Goal: Transaction & Acquisition: Purchase product/service

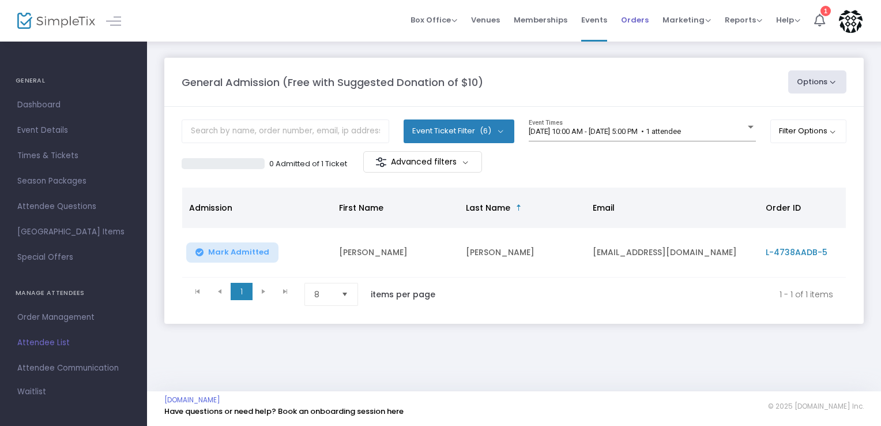
click at [634, 18] on span "Orders" at bounding box center [635, 19] width 28 height 29
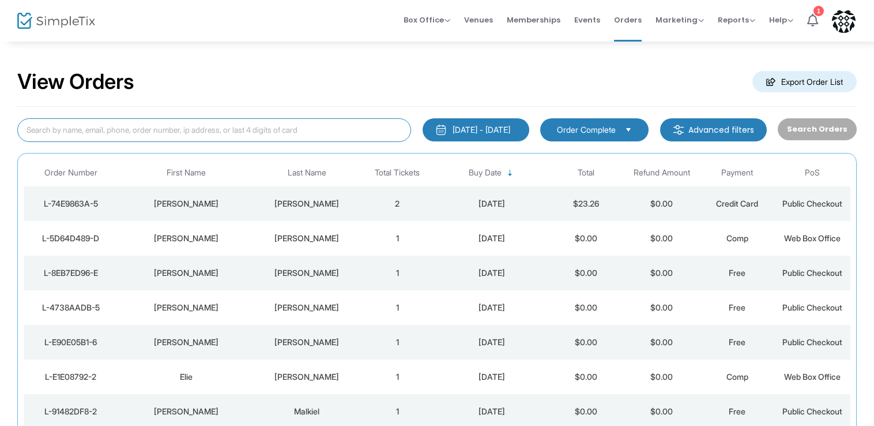
click at [289, 137] on input at bounding box center [214, 130] width 394 height 24
click at [581, 20] on span "Events" at bounding box center [587, 19] width 26 height 29
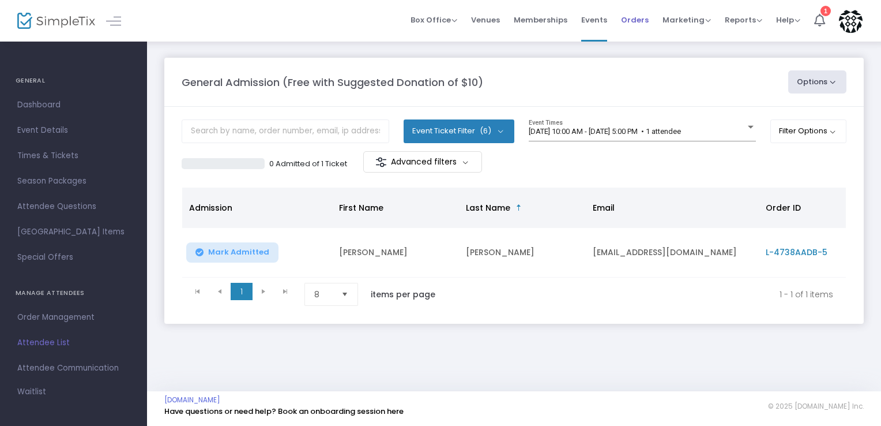
click at [627, 22] on span "Orders" at bounding box center [635, 19] width 28 height 29
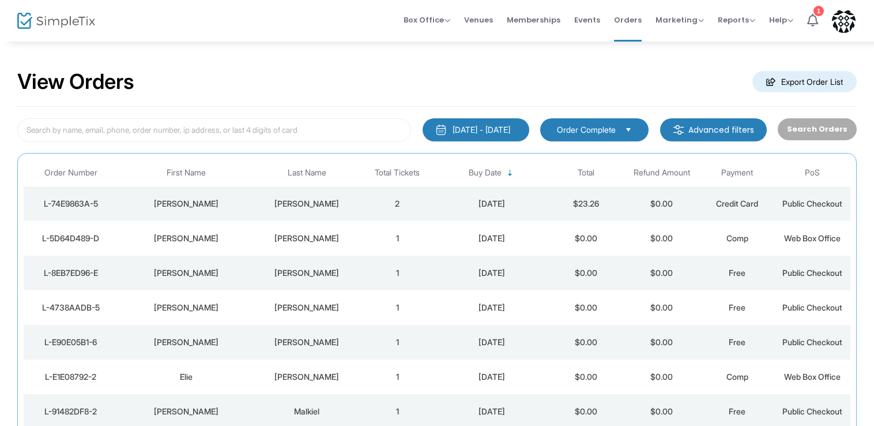
click at [507, 126] on div "8/18/2025 - 9/17/2025" at bounding box center [482, 130] width 58 height 12
click at [540, 45] on div "View Orders Export Order List 8/18/2025 - 9/17/2025 Last 30 Days Today Yesterda…" at bounding box center [437, 291] width 874 height 502
click at [144, 139] on div "8/18/2025 - 9/17/2025 Last 30 Days Today Yesterday This week This Month Last Mo…" at bounding box center [437, 304] width 840 height 395
click at [144, 139] on input at bounding box center [214, 130] width 394 height 24
click at [430, 21] on span "Box Office" at bounding box center [427, 19] width 47 height 11
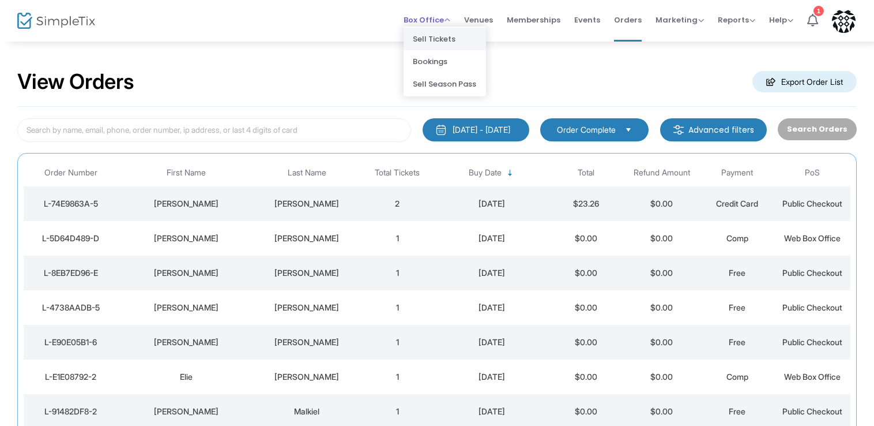
click at [431, 44] on li "Sell Tickets" at bounding box center [445, 39] width 82 height 22
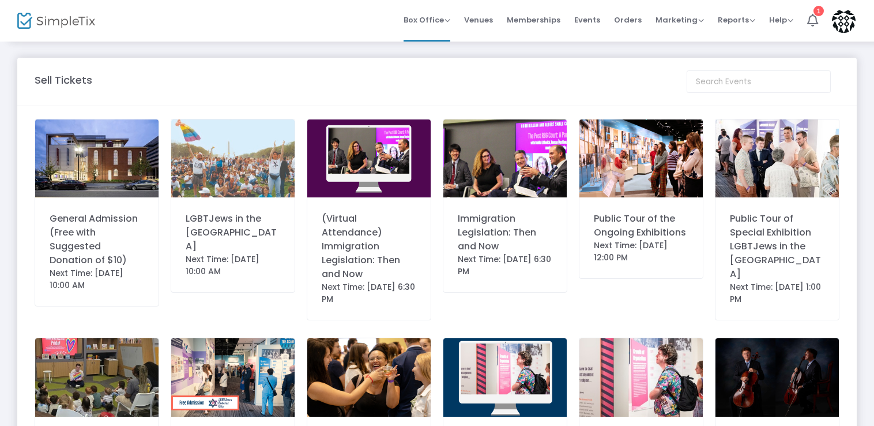
click at [93, 225] on div "General Admission (Free with Suggested Donation of $10)" at bounding box center [97, 239] width 95 height 55
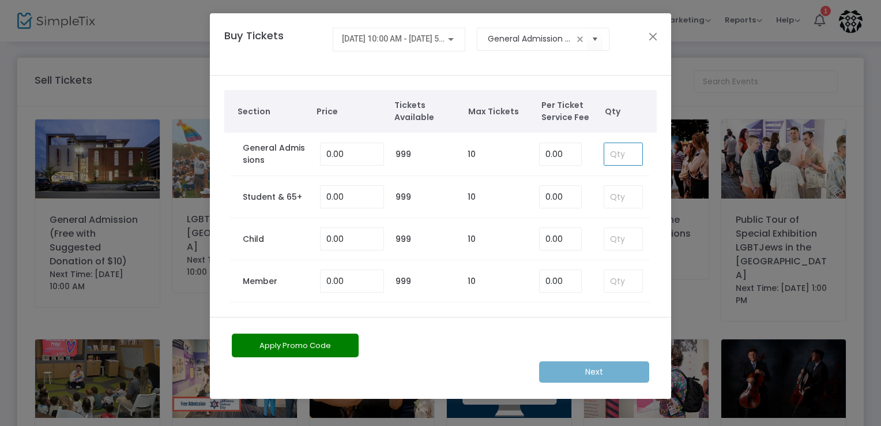
click at [625, 161] on input at bounding box center [623, 154] width 38 height 22
type input "1"
click at [574, 363] on m-button "Next" at bounding box center [594, 371] width 110 height 21
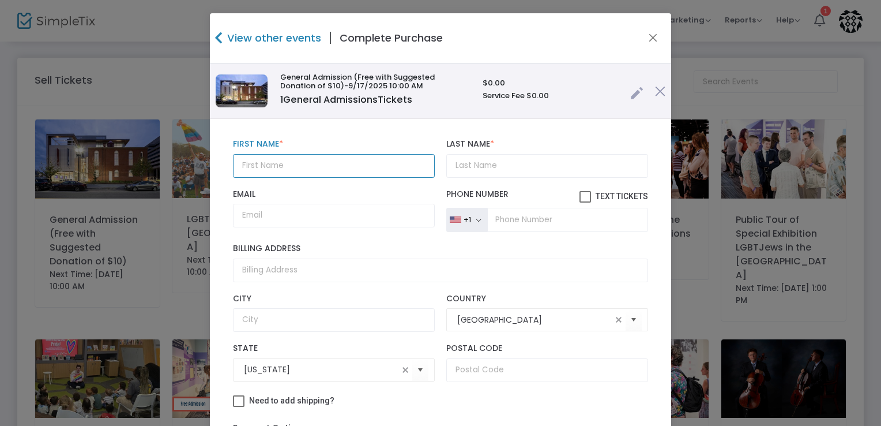
click at [363, 163] on input "text" at bounding box center [334, 166] width 202 height 24
type input "[PERSON_NAME]"
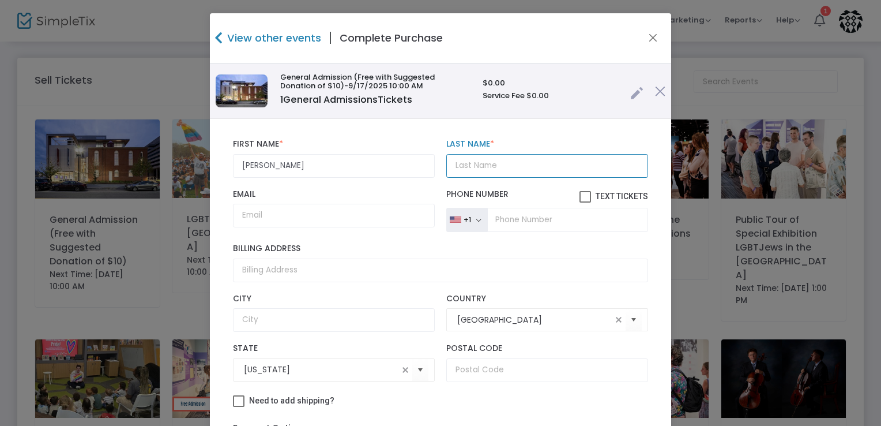
click at [466, 159] on input "Last Name *" at bounding box center [547, 166] width 202 height 24
type input "Jordan"
drag, startPoint x: 660, startPoint y: 170, endPoint x: 661, endPoint y: 183, distance: 13.9
drag, startPoint x: 661, startPoint y: 183, endPoint x: 648, endPoint y: 31, distance: 153.4
click at [648, 31] on div "View other events | Complete Purchase" at bounding box center [440, 38] width 461 height 50
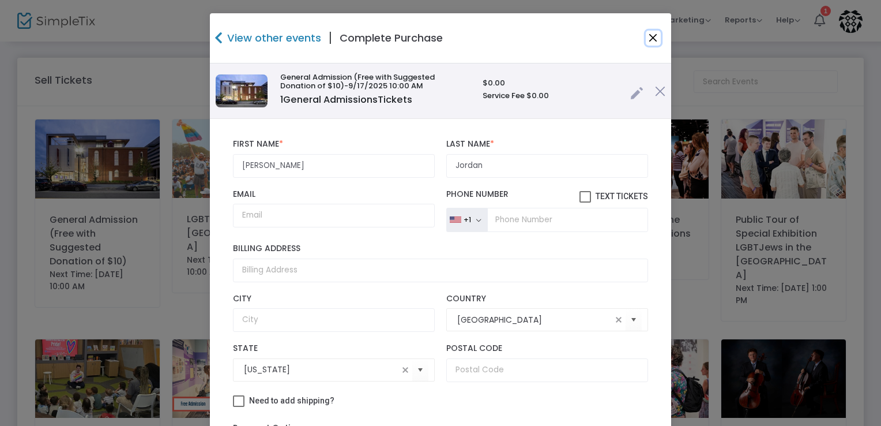
click at [649, 43] on button "Close" at bounding box center [653, 38] width 15 height 15
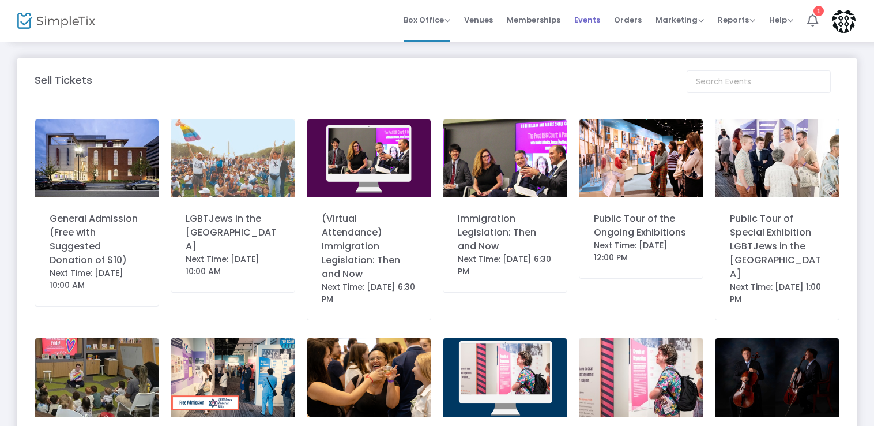
drag, startPoint x: 620, startPoint y: 15, endPoint x: 580, endPoint y: 20, distance: 40.6
click at [580, 20] on ul "Box Office Sell Tickets Bookings Sell Season Pass Venues Memberships Events Ord…" at bounding box center [630, 21] width 466 height 42
click at [580, 20] on span "Events" at bounding box center [587, 19] width 26 height 29
